Goal: Feedback & Contribution: Contribute content

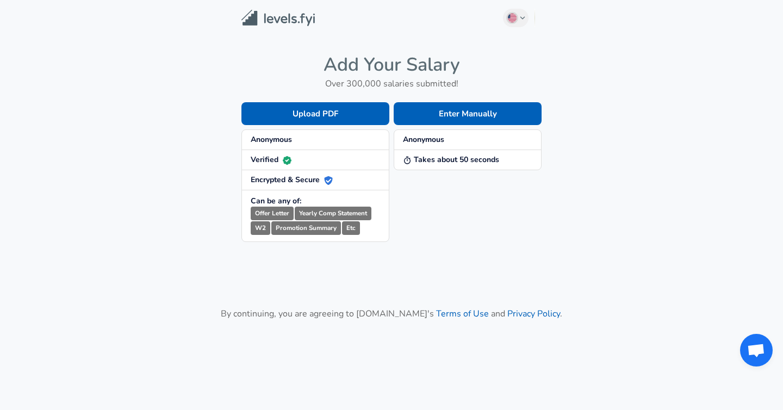
click at [428, 102] on div "Enter Manually Anonymous Takes about 50 seconds" at bounding box center [466, 163] width 152 height 157
click at [428, 110] on button "Enter Manually" at bounding box center [468, 113] width 148 height 23
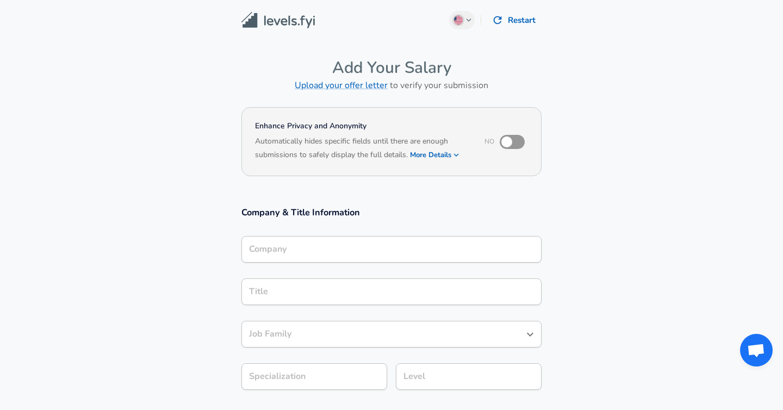
click at [506, 140] on input "checkbox" at bounding box center [507, 142] width 62 height 21
checkbox input "true"
click at [438, 163] on h6 "Based on your submission and the data points that we have already collected, we…" at bounding box center [391, 163] width 273 height 0
click at [450, 156] on button "More Details" at bounding box center [435, 154] width 50 height 15
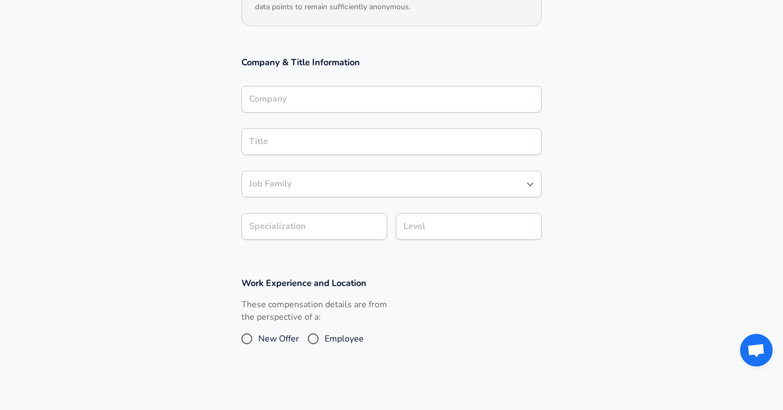
click at [369, 96] on input "Company" at bounding box center [391, 99] width 291 height 17
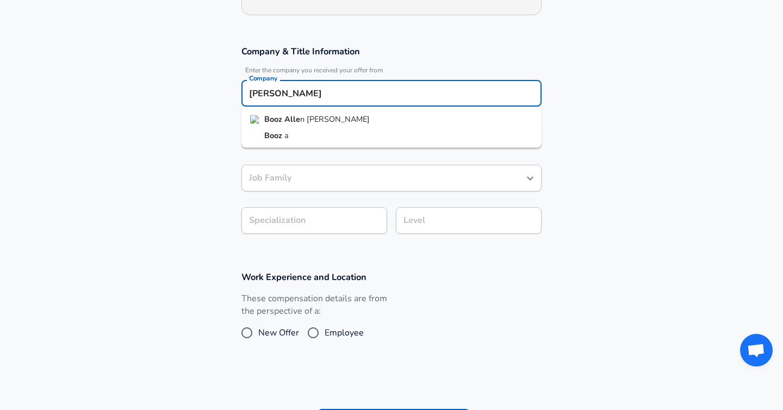
type input "[PERSON_NAME]"
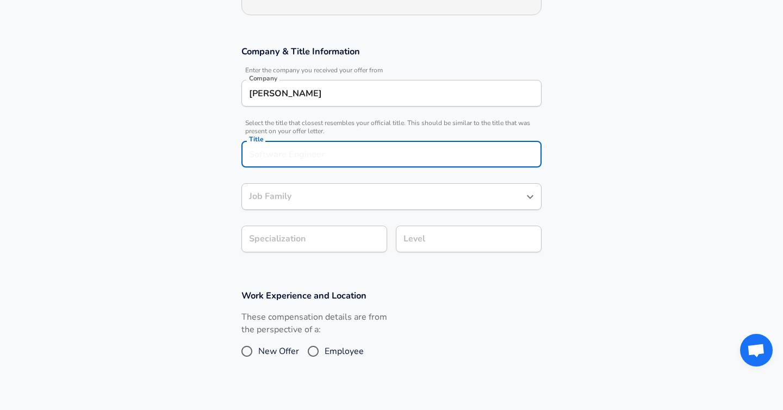
scroll to position [221, 0]
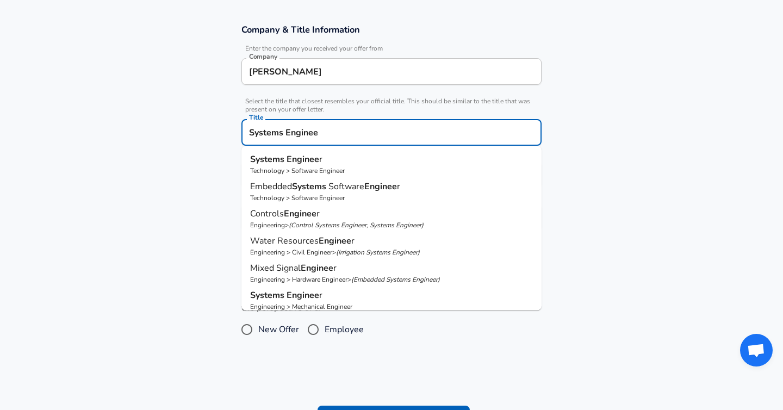
type input "Systems Engineer"
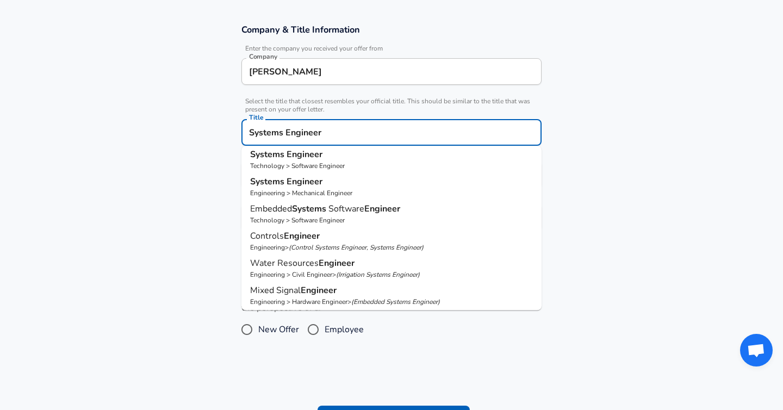
scroll to position [8, 0]
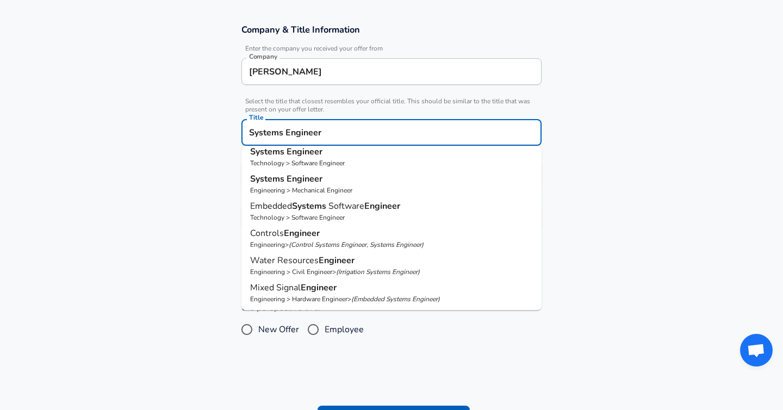
click at [330, 161] on p "Technology > Software Engineer" at bounding box center [391, 163] width 283 height 10
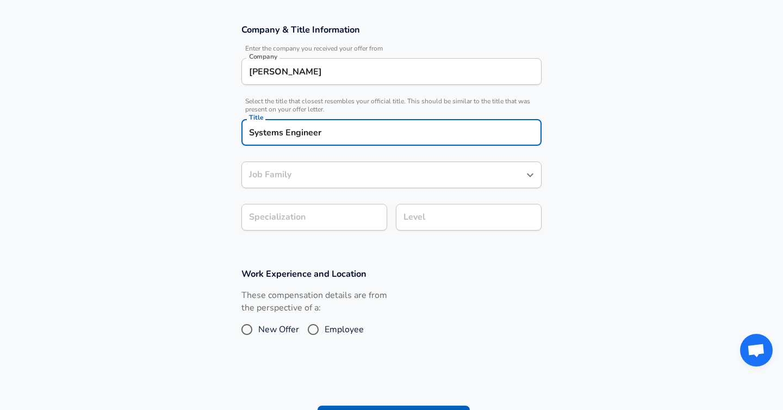
type input "Software Engineer"
type input "Systems Engineer"
click at [313, 176] on input "Software Engineer" at bounding box center [383, 174] width 274 height 17
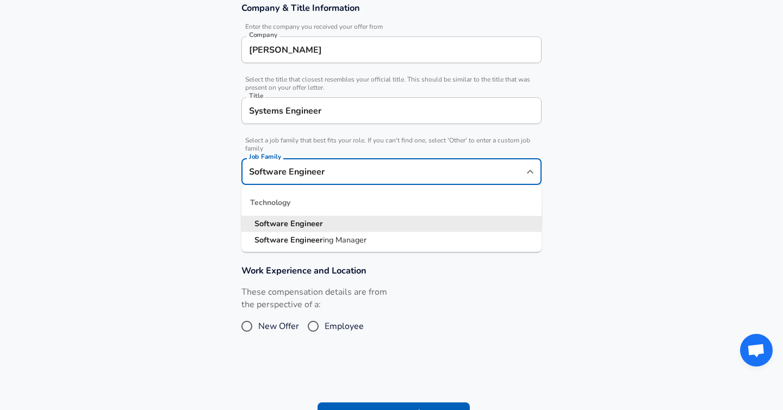
click at [316, 122] on div "Systems Engineer Title" at bounding box center [392, 110] width 300 height 27
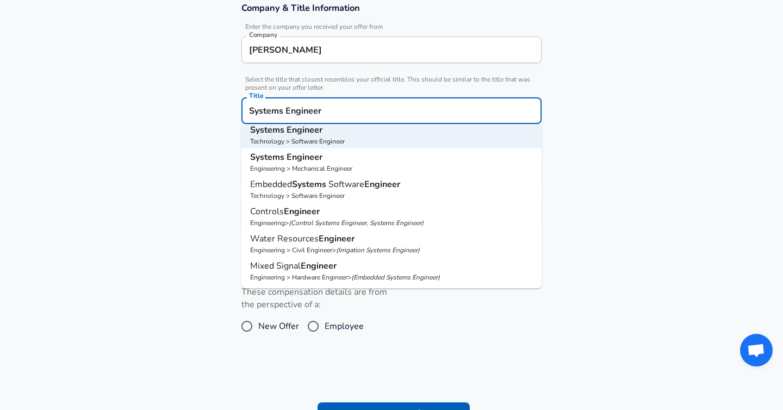
scroll to position [0, 0]
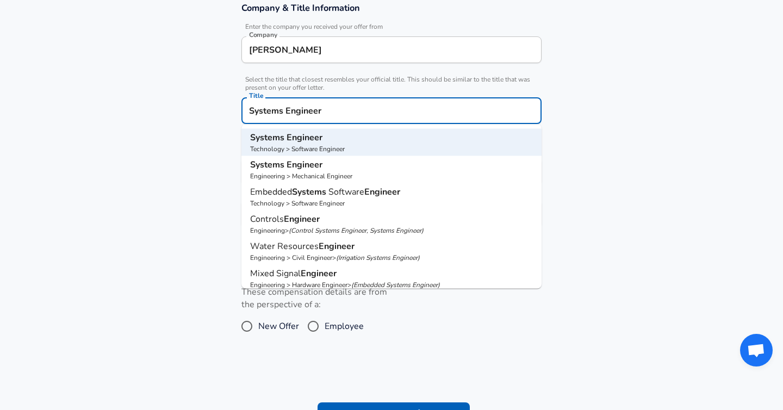
click at [181, 166] on section "Company & Title Information Enter the company you received your offer from Comp…" at bounding box center [391, 120] width 783 height 263
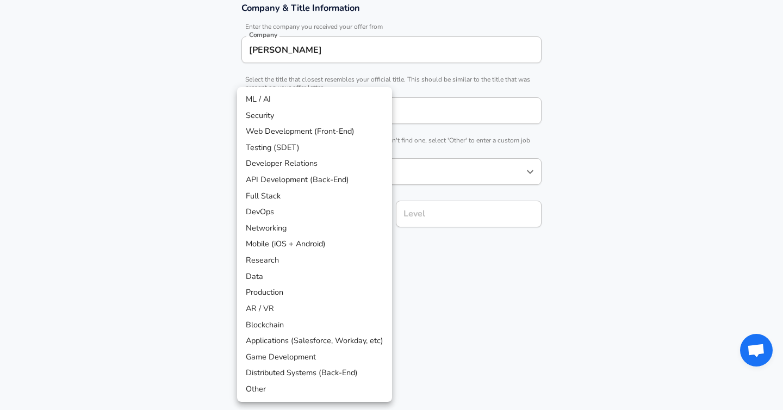
scroll to position [276, 0]
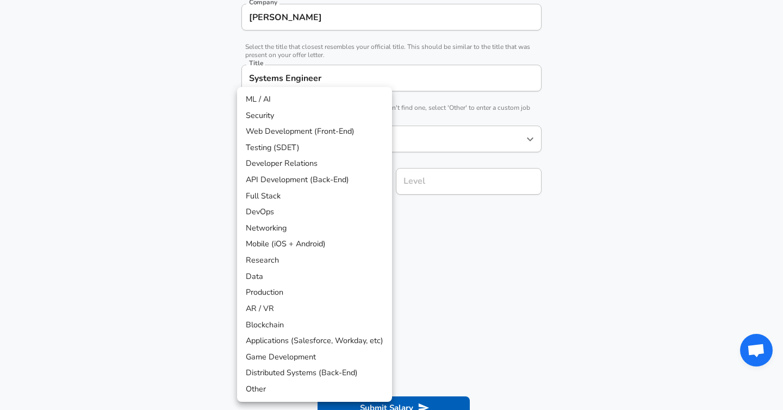
click at [301, 229] on li "Networking" at bounding box center [314, 228] width 155 height 16
type input "Networking"
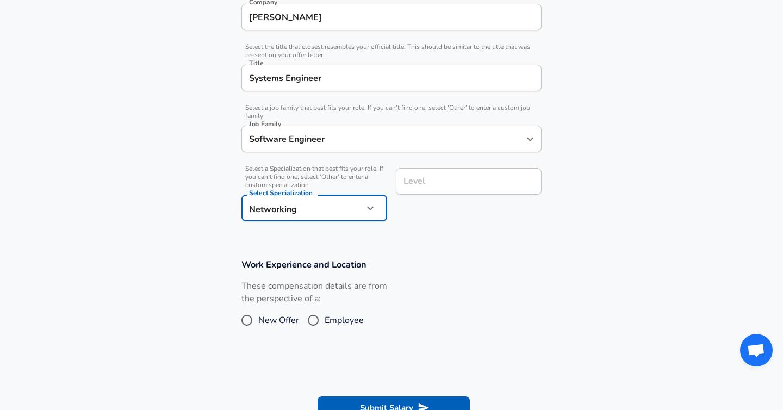
click at [463, 170] on div "Level" at bounding box center [469, 181] width 146 height 27
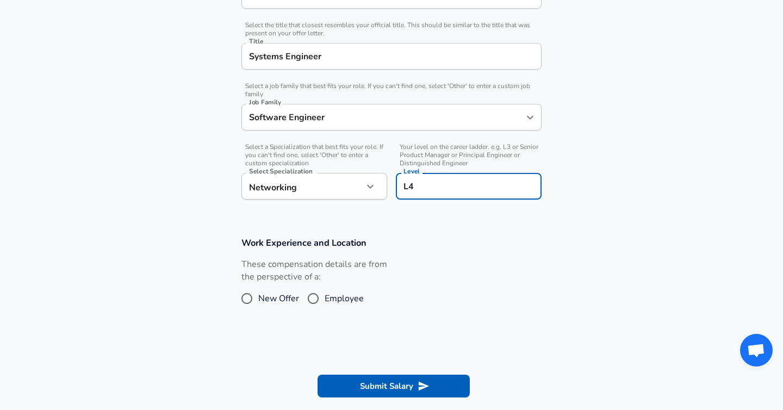
type input "L4"
click at [406, 268] on div "These compensation details are from the perspective of a: New Offer Employee" at bounding box center [387, 287] width 309 height 58
click at [312, 296] on input "Employee" at bounding box center [313, 298] width 23 height 17
radio input "true"
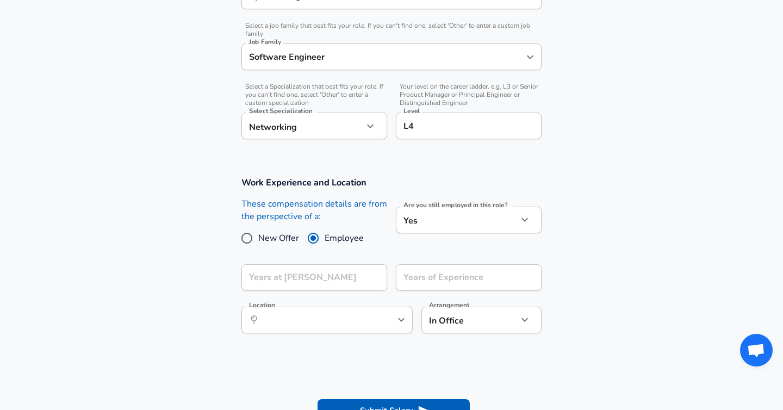
scroll to position [472, 0]
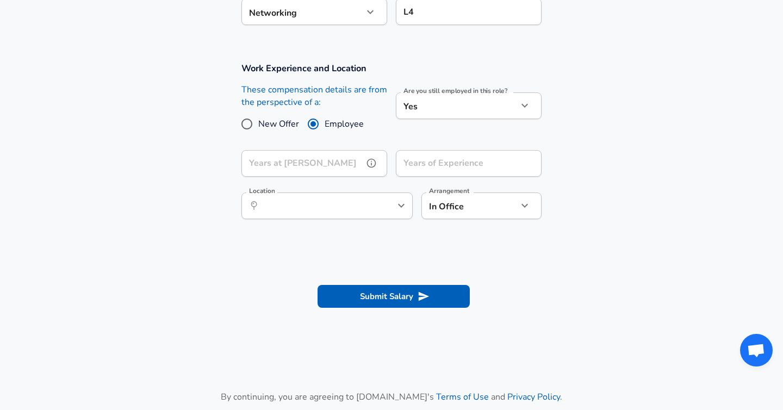
click at [331, 171] on input "Years at [PERSON_NAME]" at bounding box center [303, 163] width 122 height 27
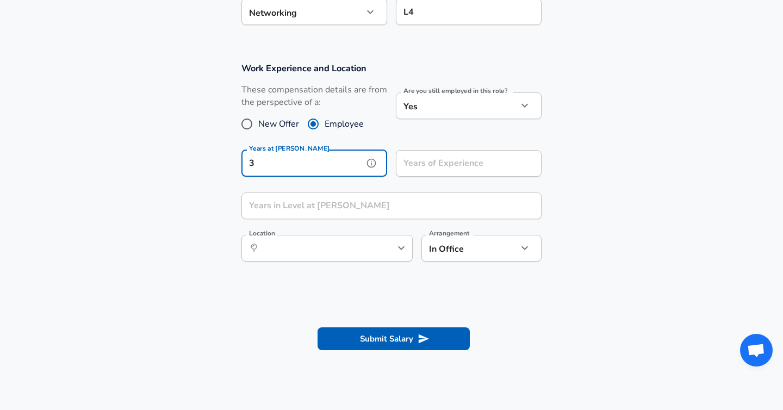
type input "3"
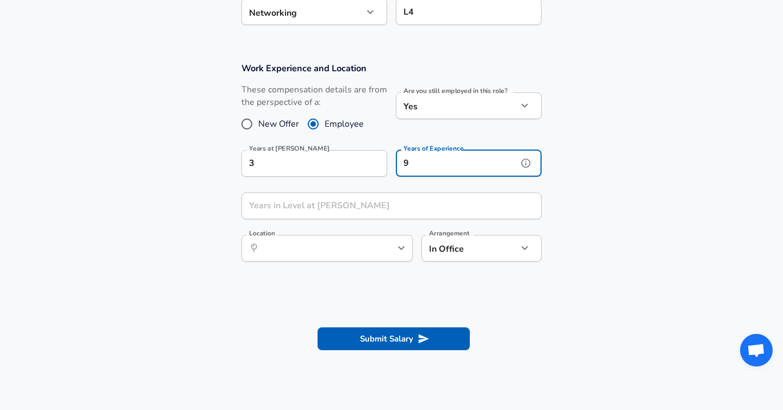
type input "9"
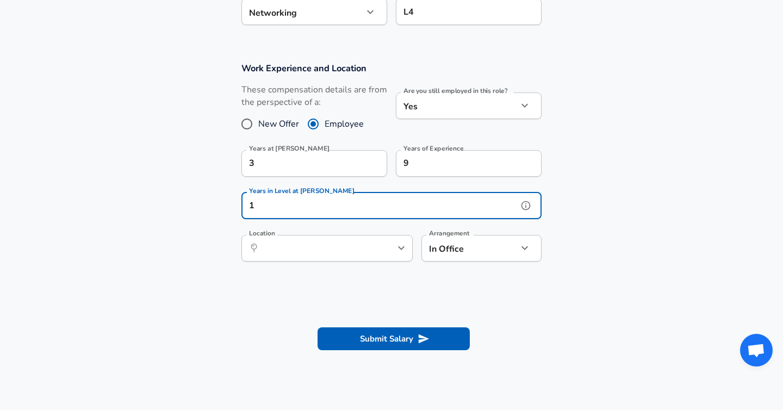
type input "1"
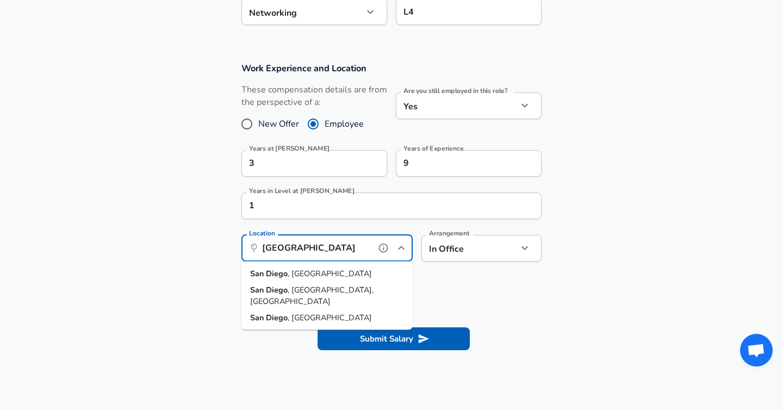
click at [333, 273] on li "[GEOGRAPHIC_DATA] , [GEOGRAPHIC_DATA]" at bounding box center [327, 274] width 171 height 16
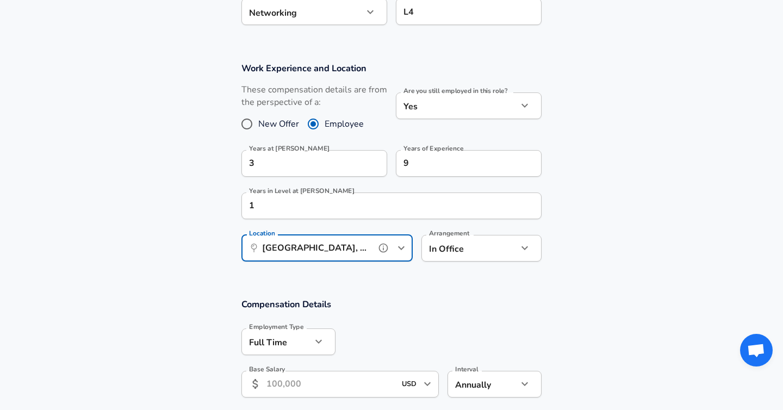
type input "[GEOGRAPHIC_DATA], [GEOGRAPHIC_DATA]"
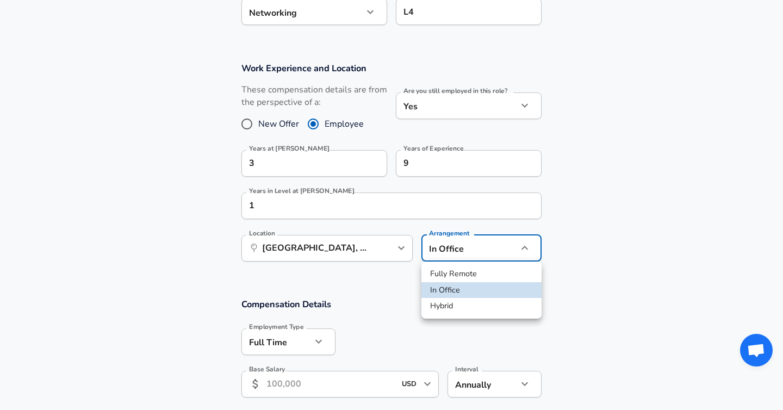
click at [466, 304] on li "Hybrid" at bounding box center [482, 306] width 120 height 16
type input "hybrid"
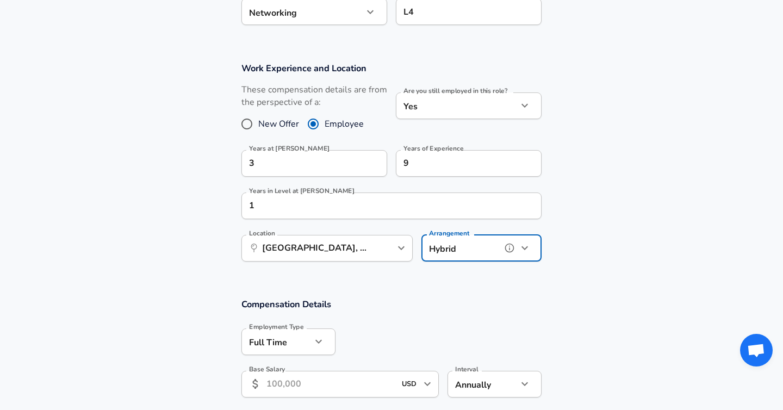
scroll to position [565, 0]
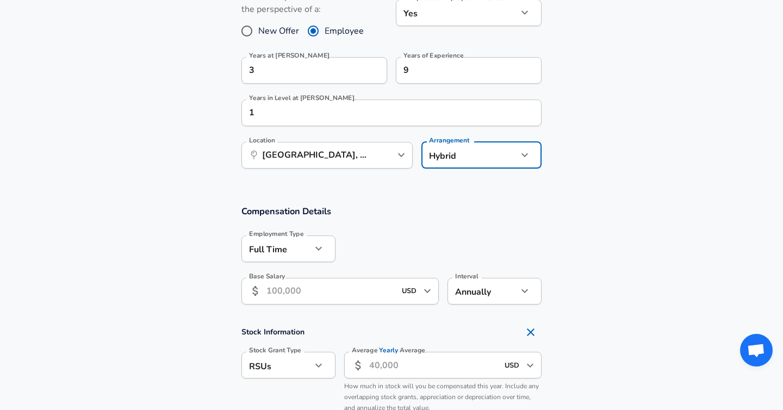
click at [304, 300] on input "Base Salary" at bounding box center [331, 291] width 129 height 27
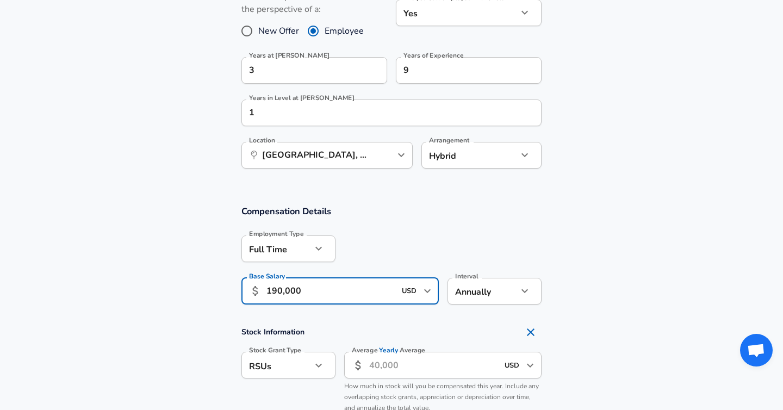
type input "190,000"
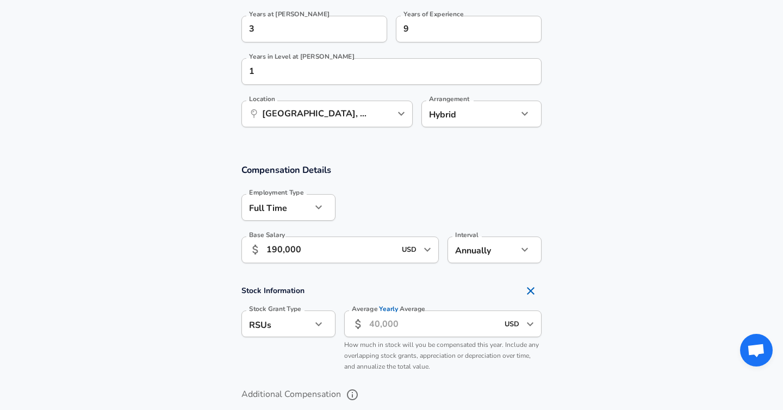
scroll to position [703, 0]
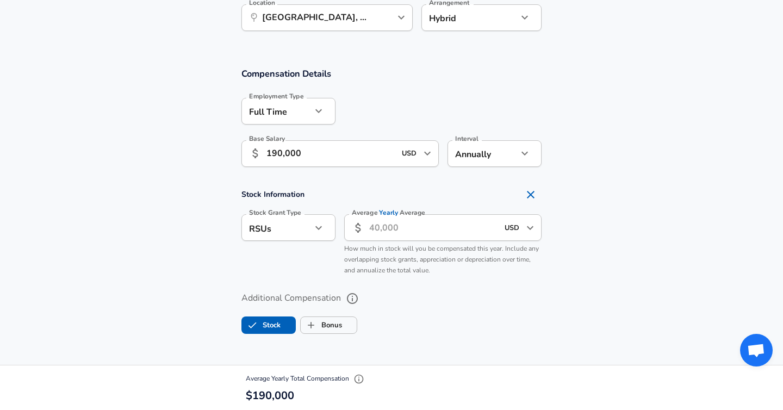
click at [617, 213] on section "Stock Information Stock Grant Type RSUs stock Stock Grant Type Average Yearly A…" at bounding box center [391, 232] width 783 height 97
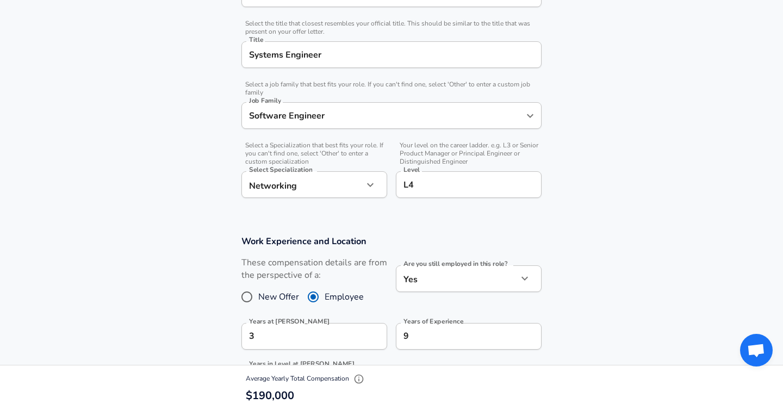
scroll to position [205, 0]
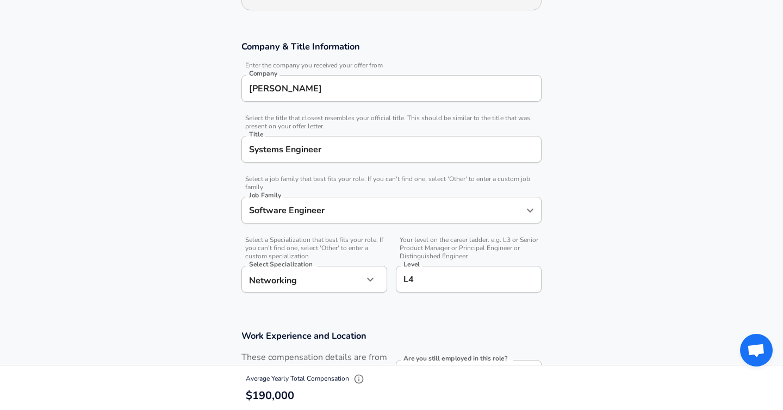
click at [308, 152] on input "Systems Engineer" at bounding box center [391, 149] width 291 height 17
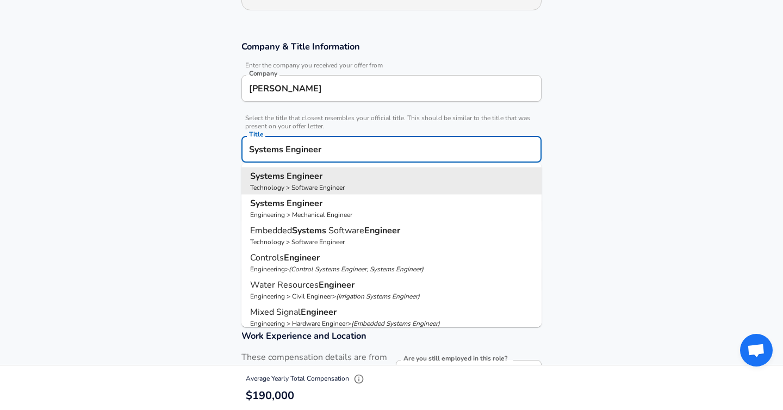
click at [308, 152] on input "Systems Engineer" at bounding box center [391, 149] width 291 height 17
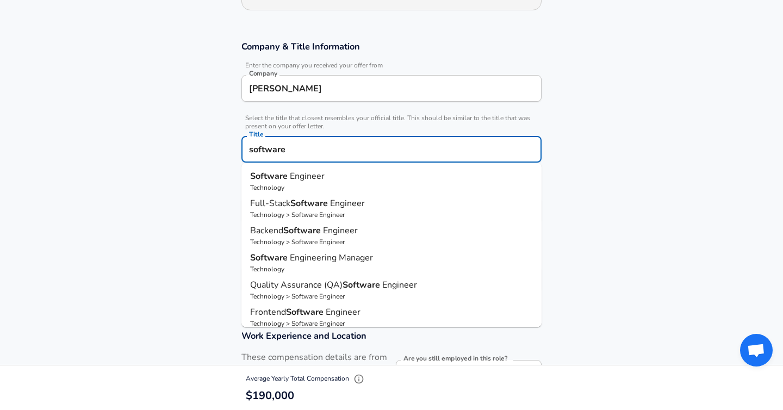
click at [287, 176] on strong "Software" at bounding box center [270, 176] width 40 height 12
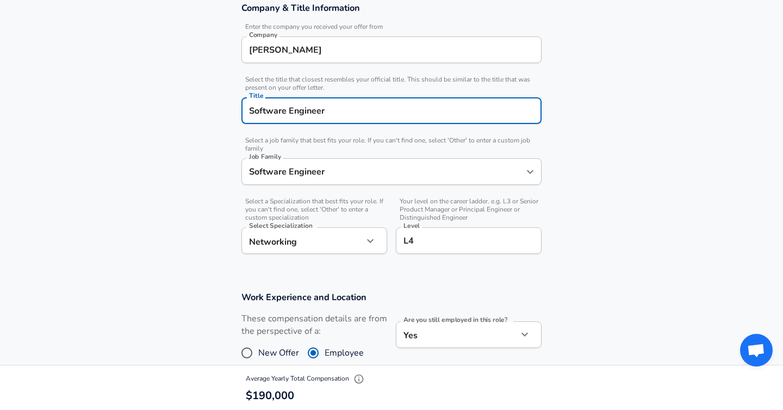
scroll to position [288, 0]
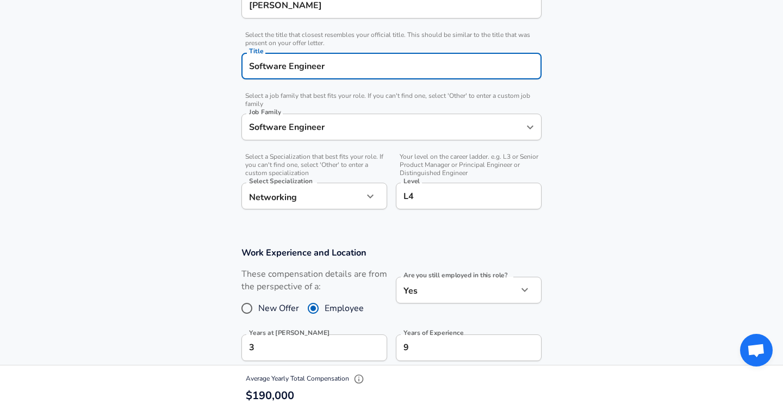
type input "Software Engineer"
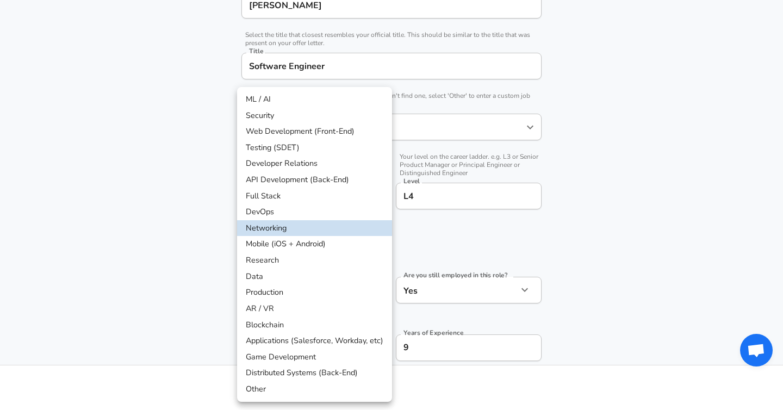
click at [281, 191] on li "Full Stack" at bounding box center [314, 196] width 155 height 16
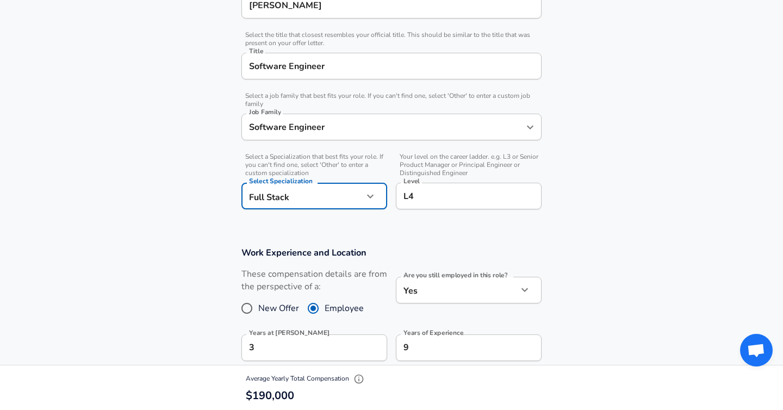
click at [200, 225] on section "Company & Title Information Enter the company you received your offer from Comp…" at bounding box center [391, 89] width 783 height 289
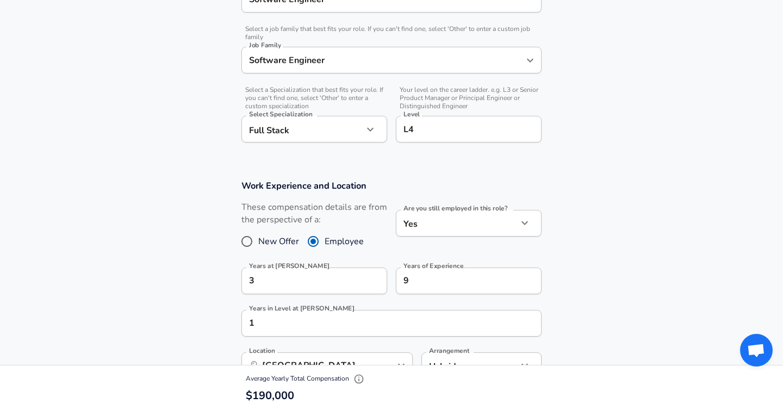
scroll to position [356, 0]
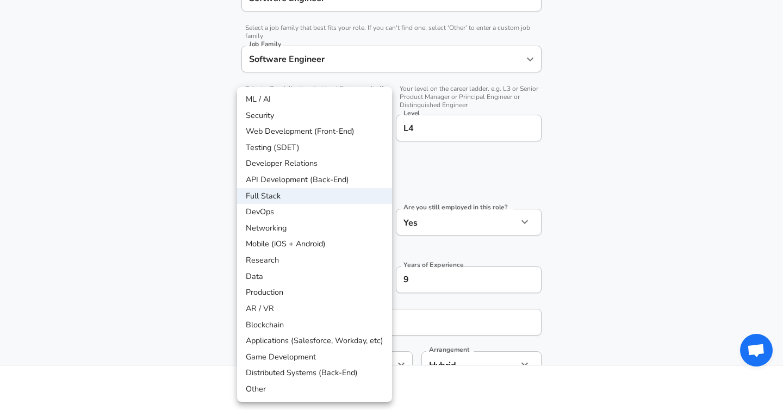
click at [266, 209] on li "DevOps" at bounding box center [314, 212] width 155 height 16
type input "DevOps"
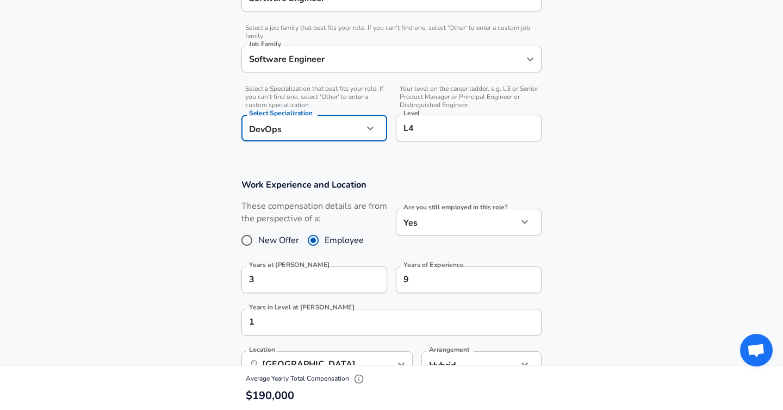
click at [145, 228] on section "Work Experience and Location These compensation details are from the perspectiv…" at bounding box center [391, 284] width 783 height 236
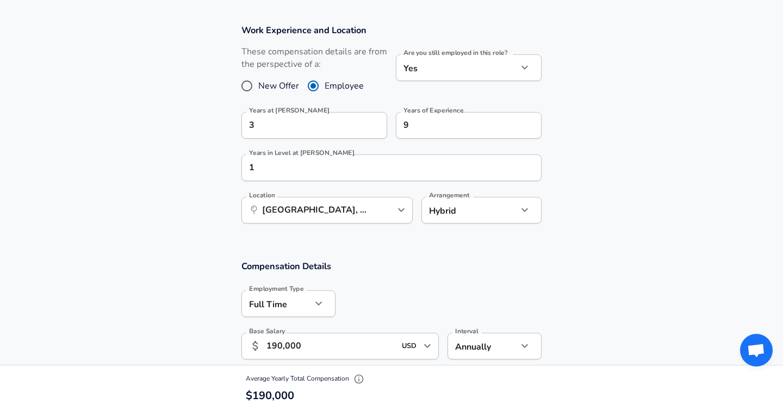
scroll to position [541, 0]
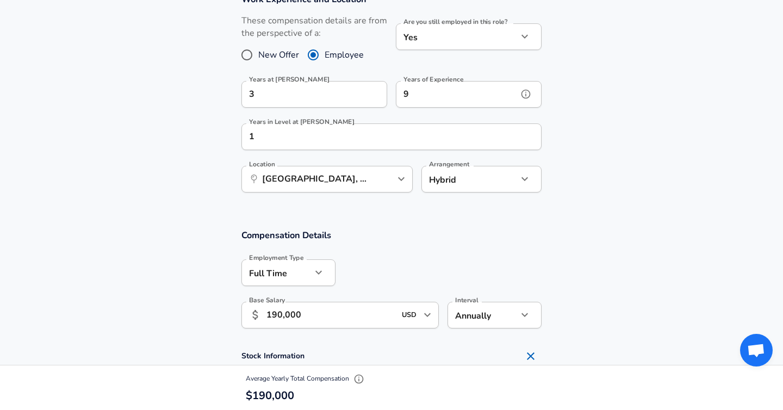
click at [435, 89] on input "9" at bounding box center [457, 94] width 122 height 27
type input "8"
click at [203, 150] on section "Work Experience and Location These compensation details are from the perspectiv…" at bounding box center [391, 98] width 783 height 236
click at [289, 131] on input "1" at bounding box center [380, 136] width 276 height 27
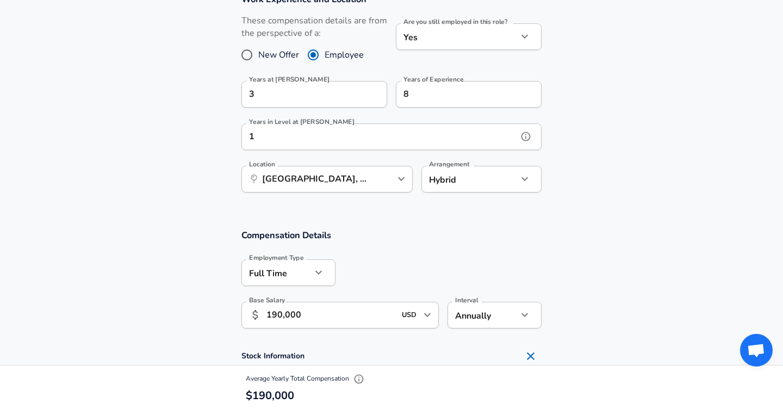
click at [289, 131] on input "1" at bounding box center [380, 136] width 276 height 27
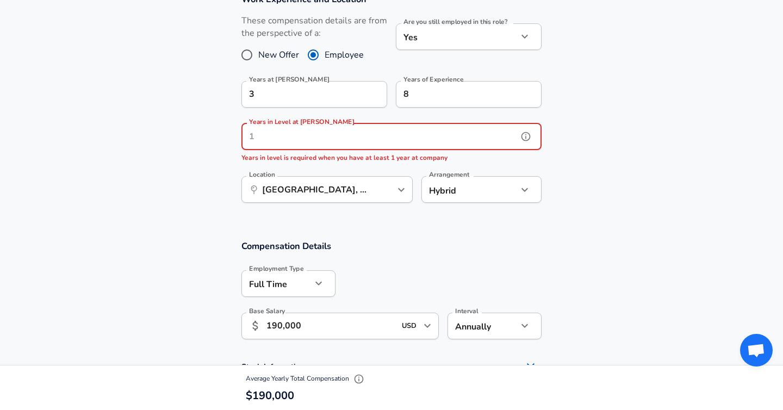
scroll to position [534, 0]
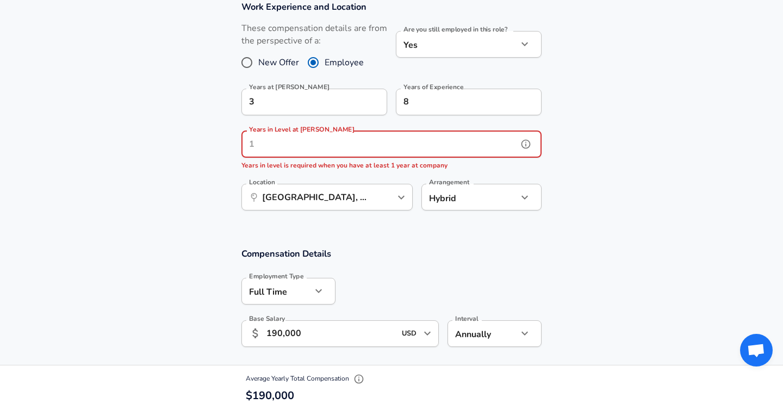
type input "1"
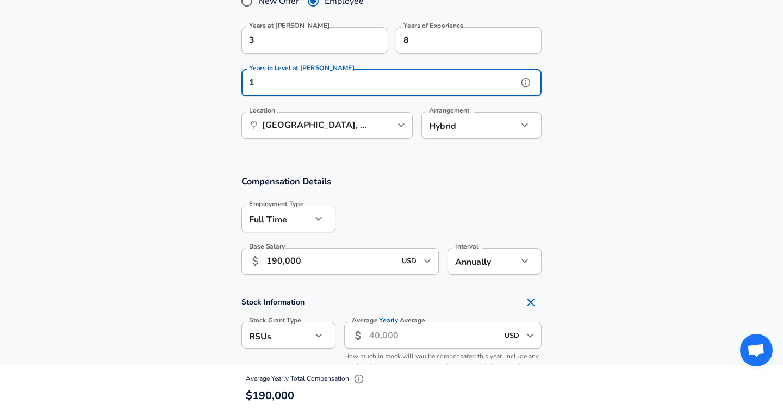
scroll to position [596, 0]
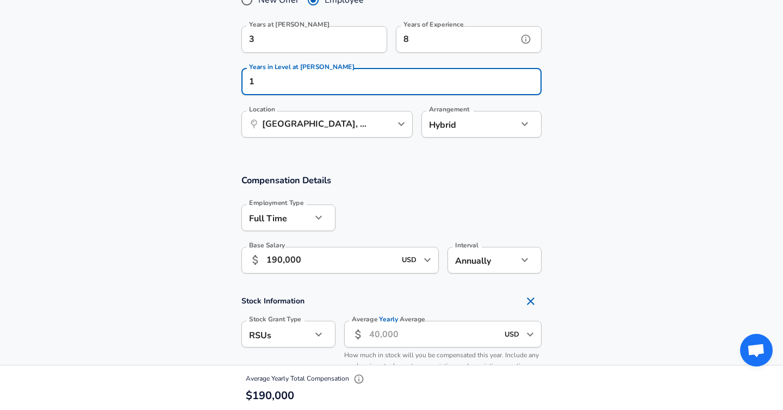
click at [446, 40] on input "8" at bounding box center [457, 39] width 122 height 27
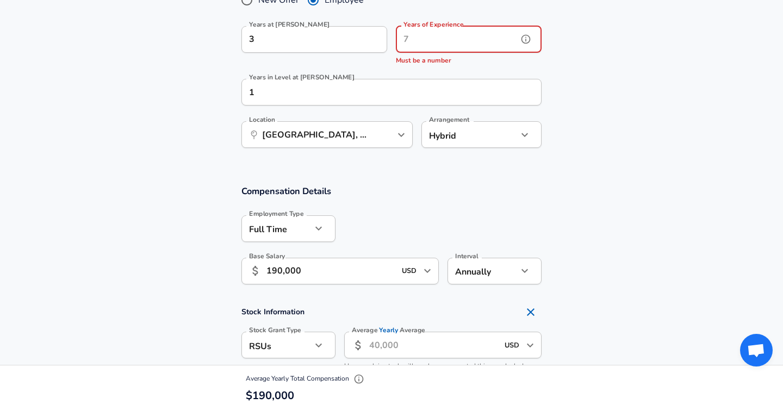
type input "8"
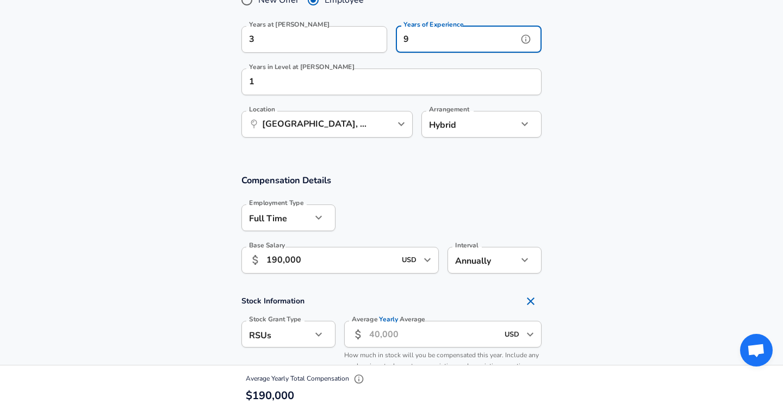
type input "9"
click at [187, 205] on section "Compensation Details Employment Type [DEMOGRAPHIC_DATA] full_time Employment Ty…" at bounding box center [391, 227] width 783 height 107
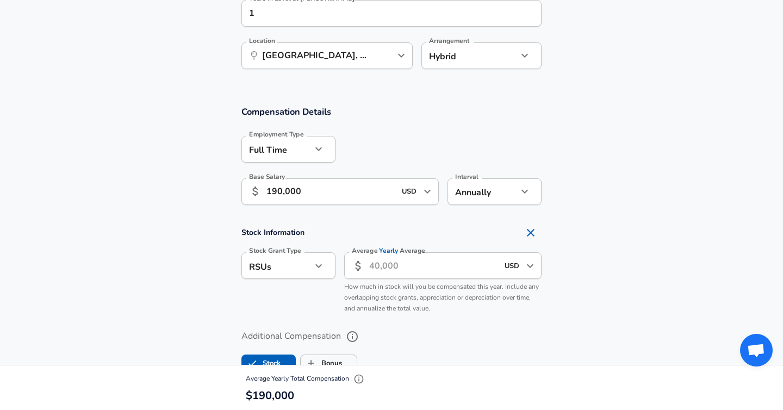
scroll to position [666, 0]
click at [277, 193] on input "190,000" at bounding box center [331, 190] width 129 height 27
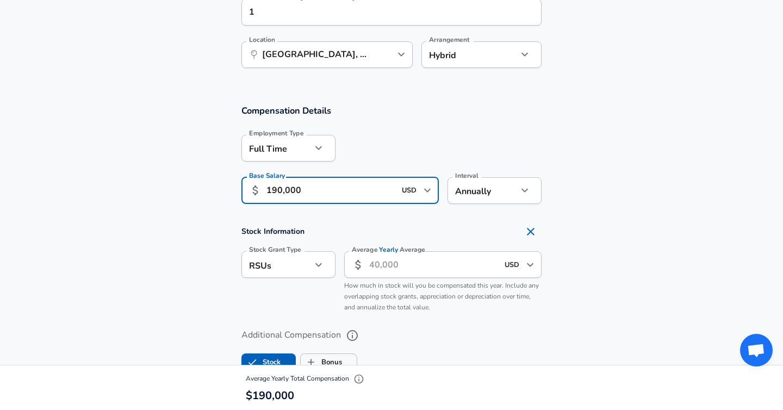
click at [277, 193] on input "190,000" at bounding box center [331, 190] width 129 height 27
type input "185,000"
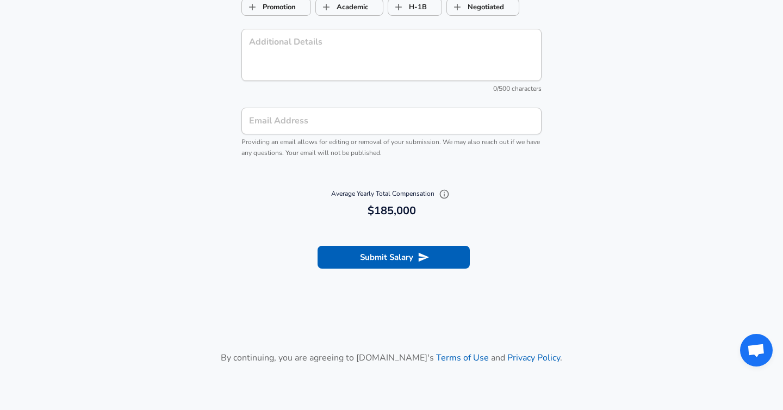
scroll to position [1241, 0]
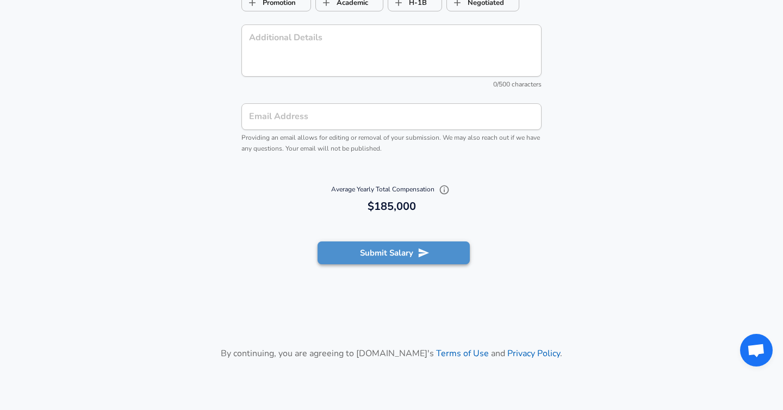
click at [362, 258] on button "Submit Salary" at bounding box center [394, 253] width 152 height 23
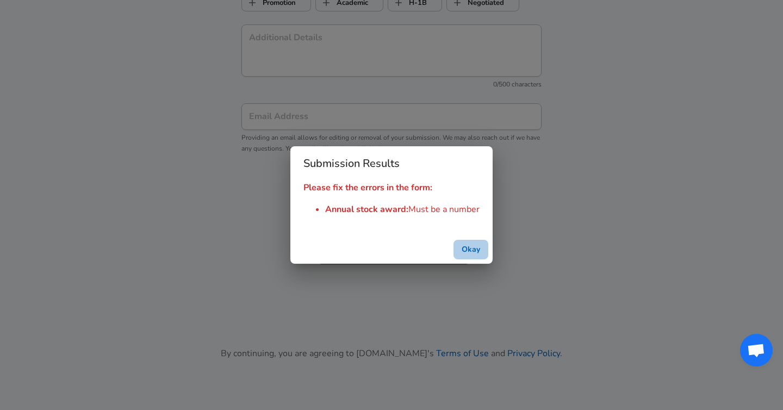
click at [474, 244] on button "Okay" at bounding box center [471, 250] width 35 height 20
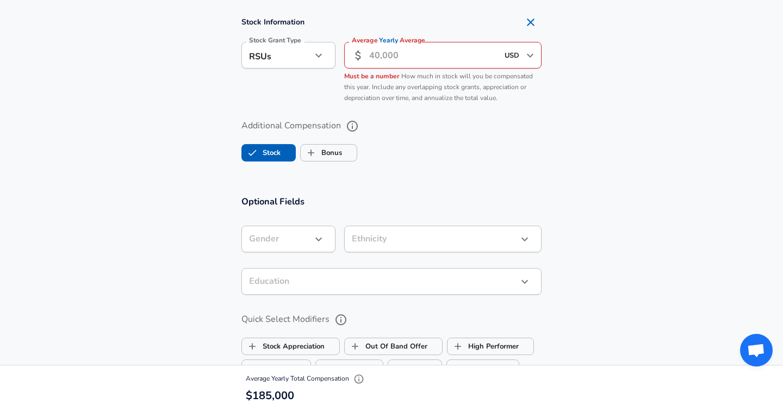
scroll to position [789, 0]
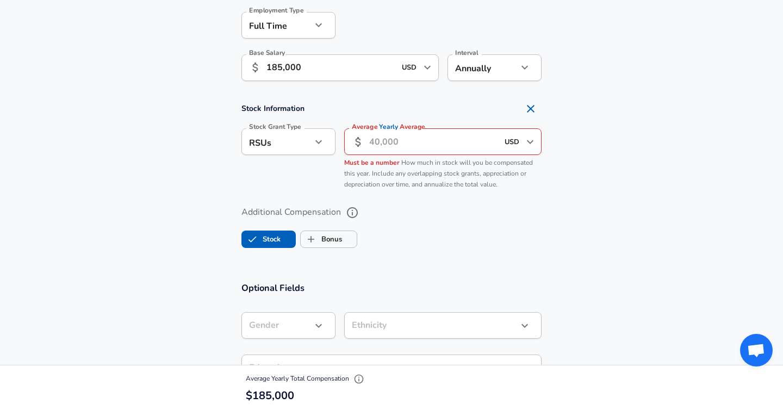
click at [392, 144] on input "Average Yearly Average" at bounding box center [433, 141] width 129 height 27
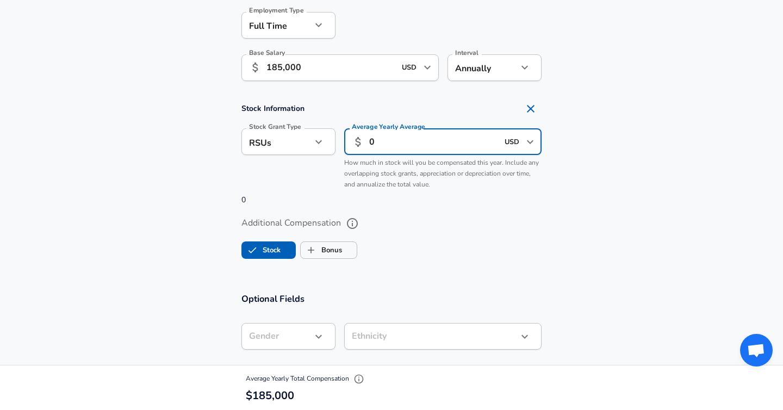
type input "0"
click at [550, 219] on div "Additional Compensation Stock Bonus" at bounding box center [391, 235] width 326 height 58
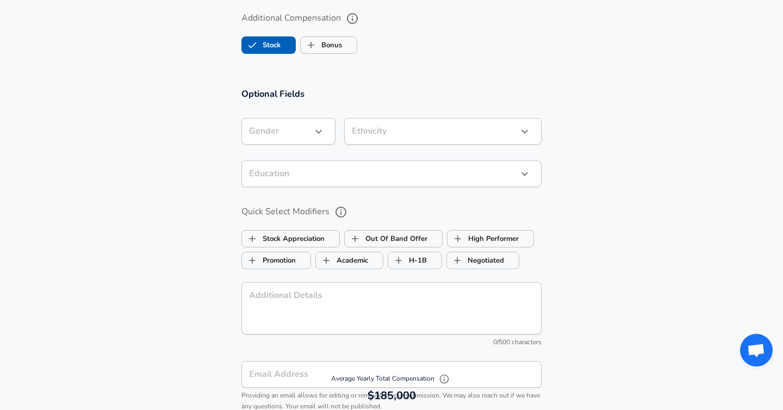
scroll to position [1348, 0]
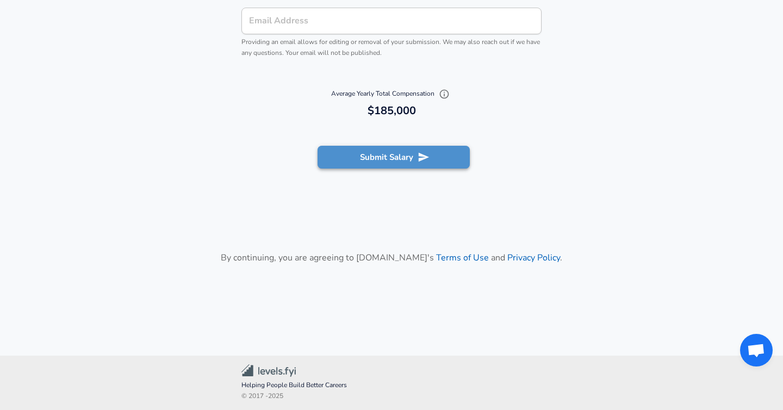
click at [373, 160] on button "Submit Salary" at bounding box center [394, 157] width 152 height 23
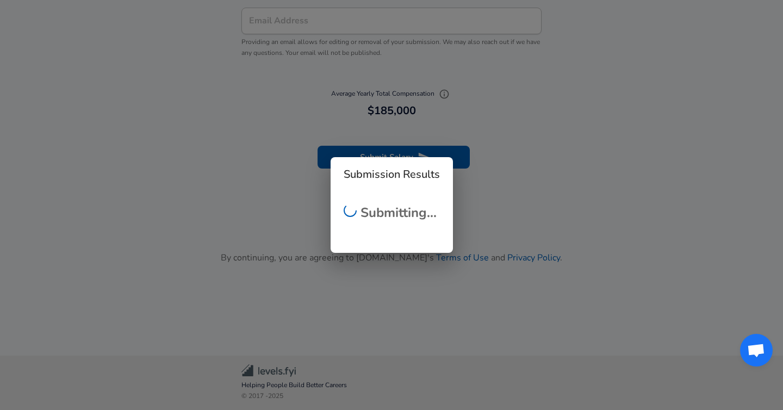
checkbox input "false"
